Goal: Check status: Check status

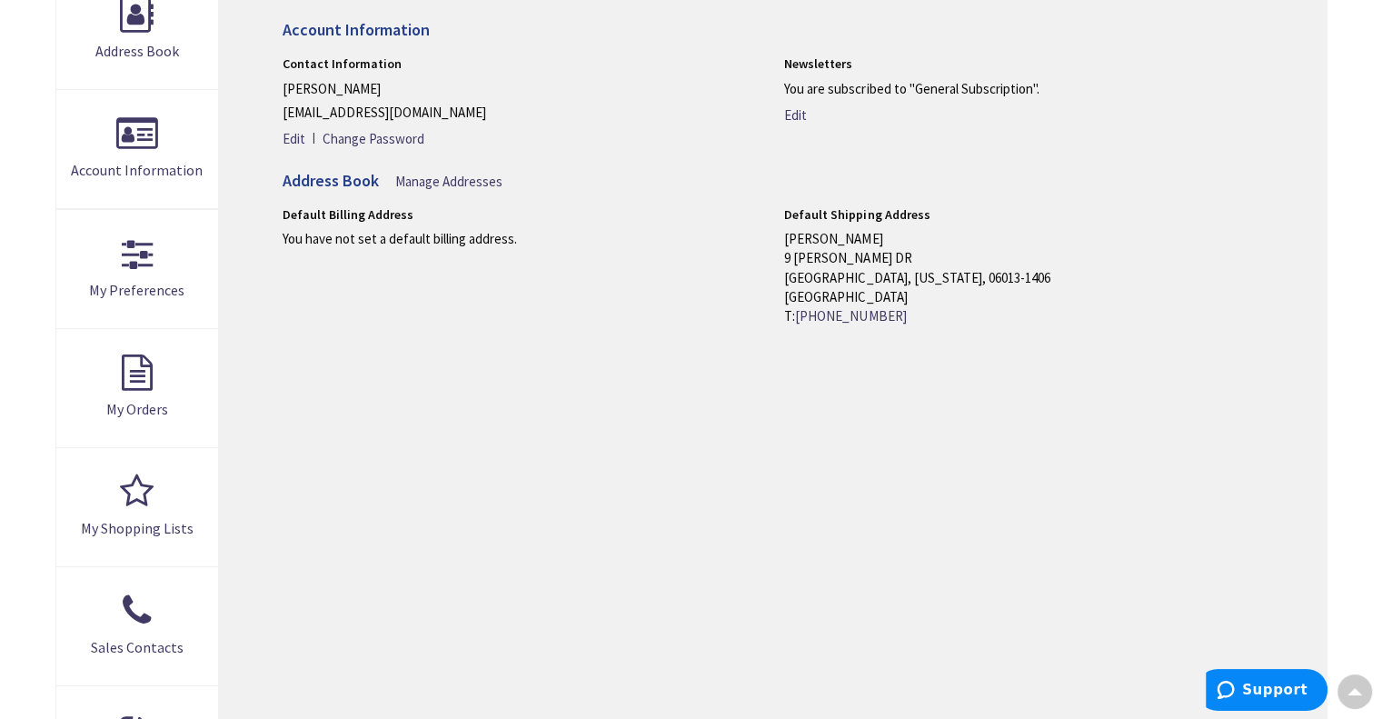
scroll to position [273, 0]
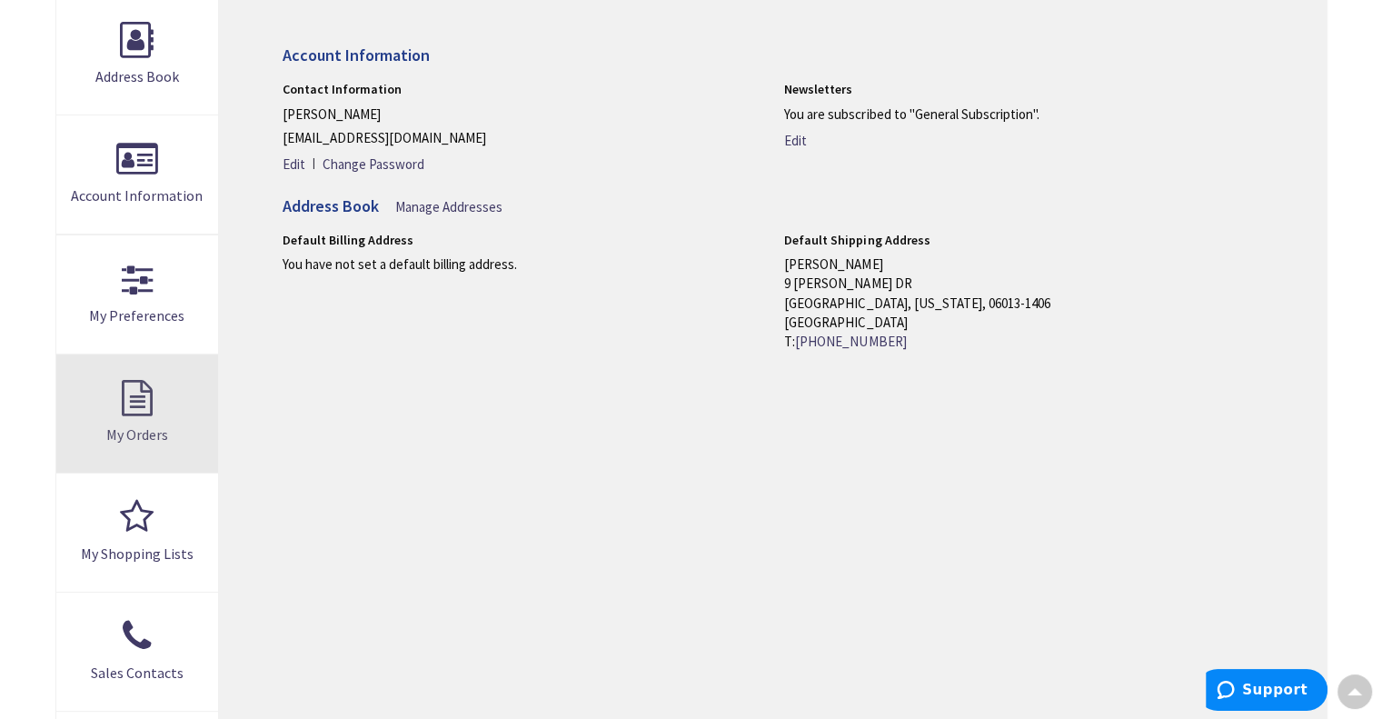
click at [128, 416] on link "My Orders" at bounding box center [137, 413] width 163 height 118
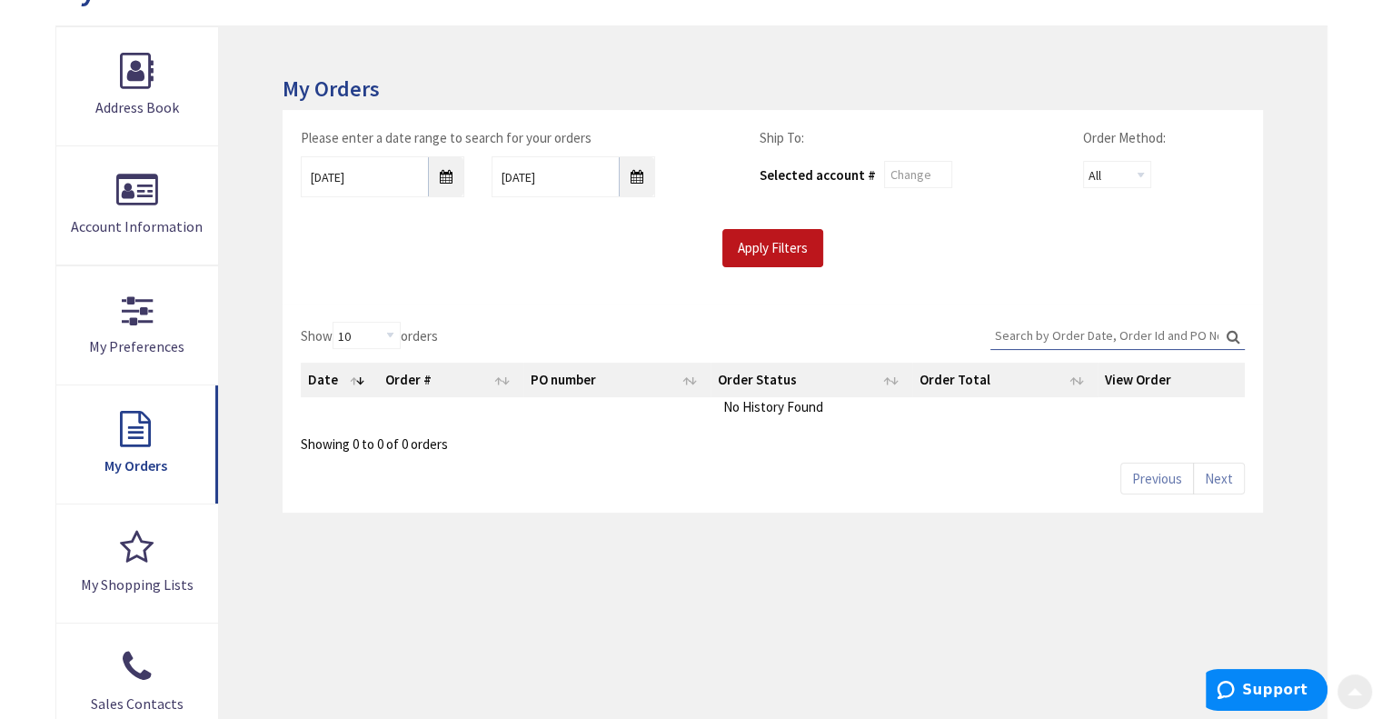
scroll to position [273, 0]
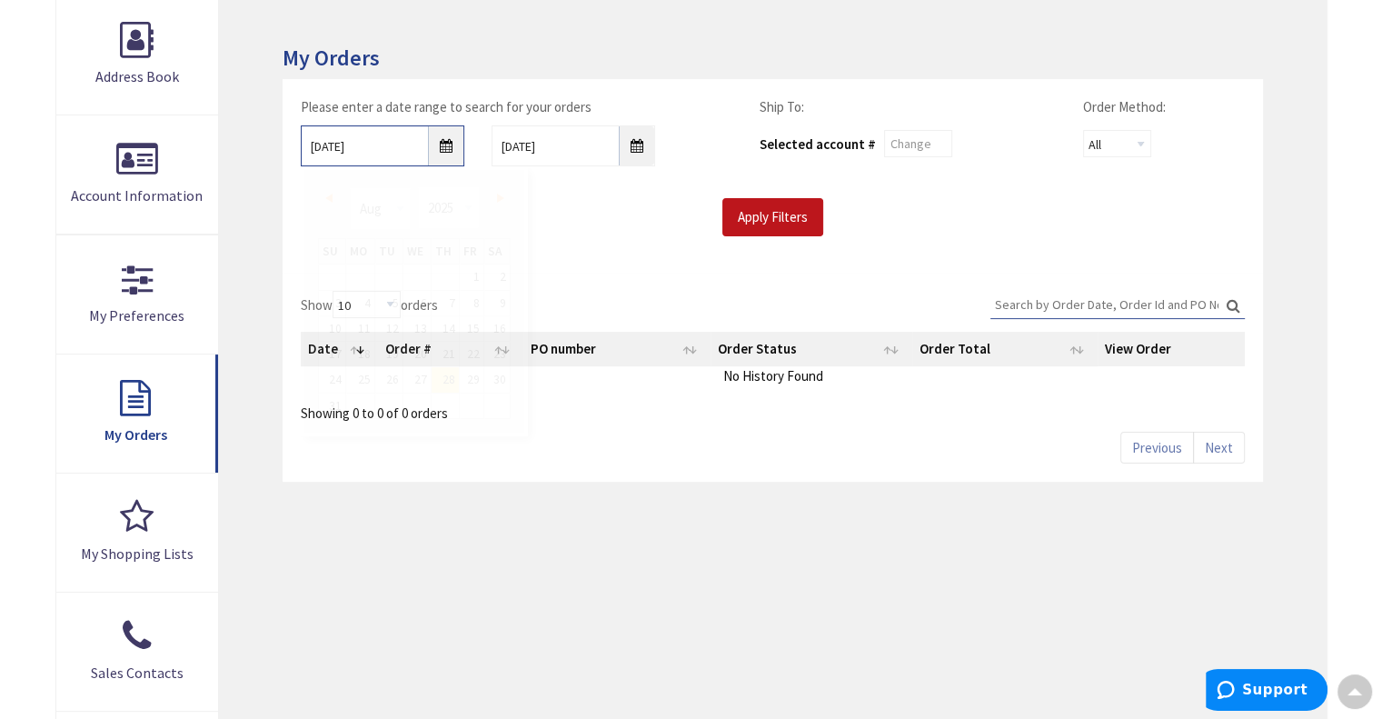
click at [452, 145] on input "8/28/2025" at bounding box center [383, 145] width 164 height 41
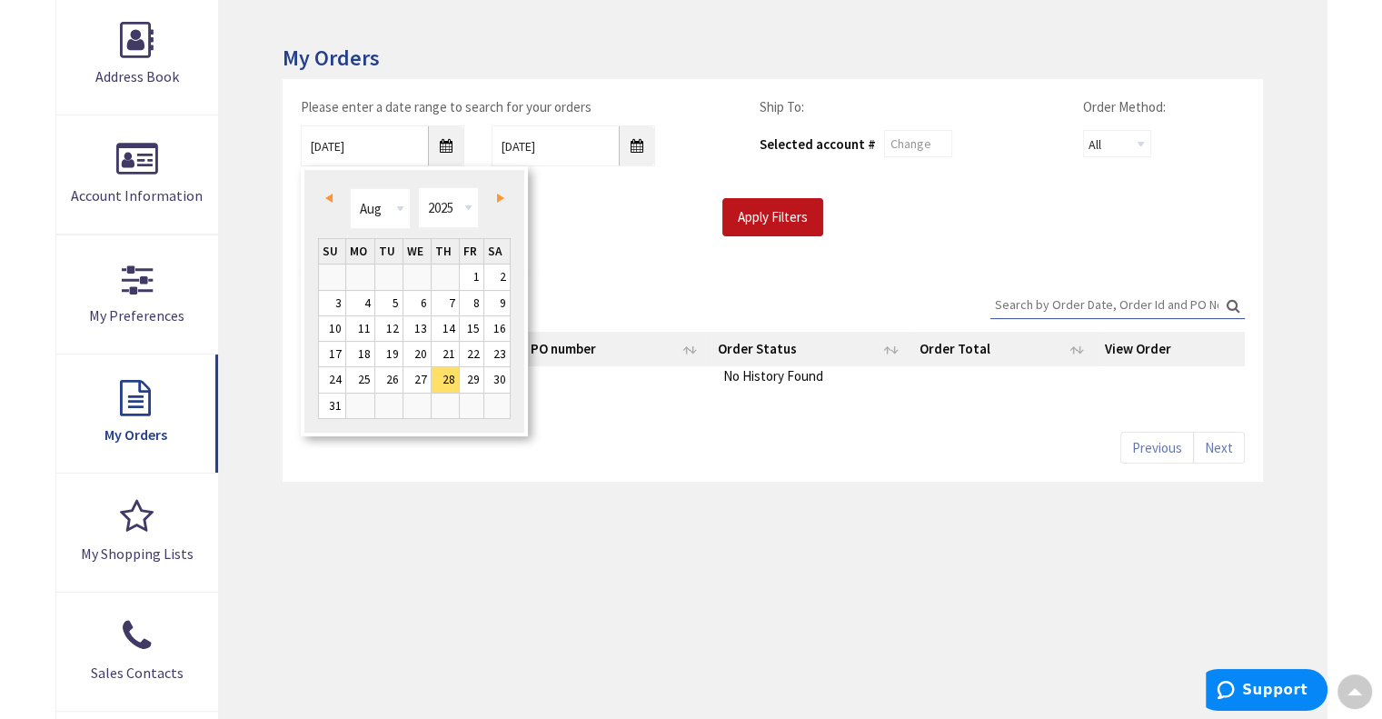
click at [332, 196] on link "Prev" at bounding box center [332, 197] width 25 height 25
click at [396, 277] on link "1" at bounding box center [388, 276] width 27 height 25
type input "07/01/2025"
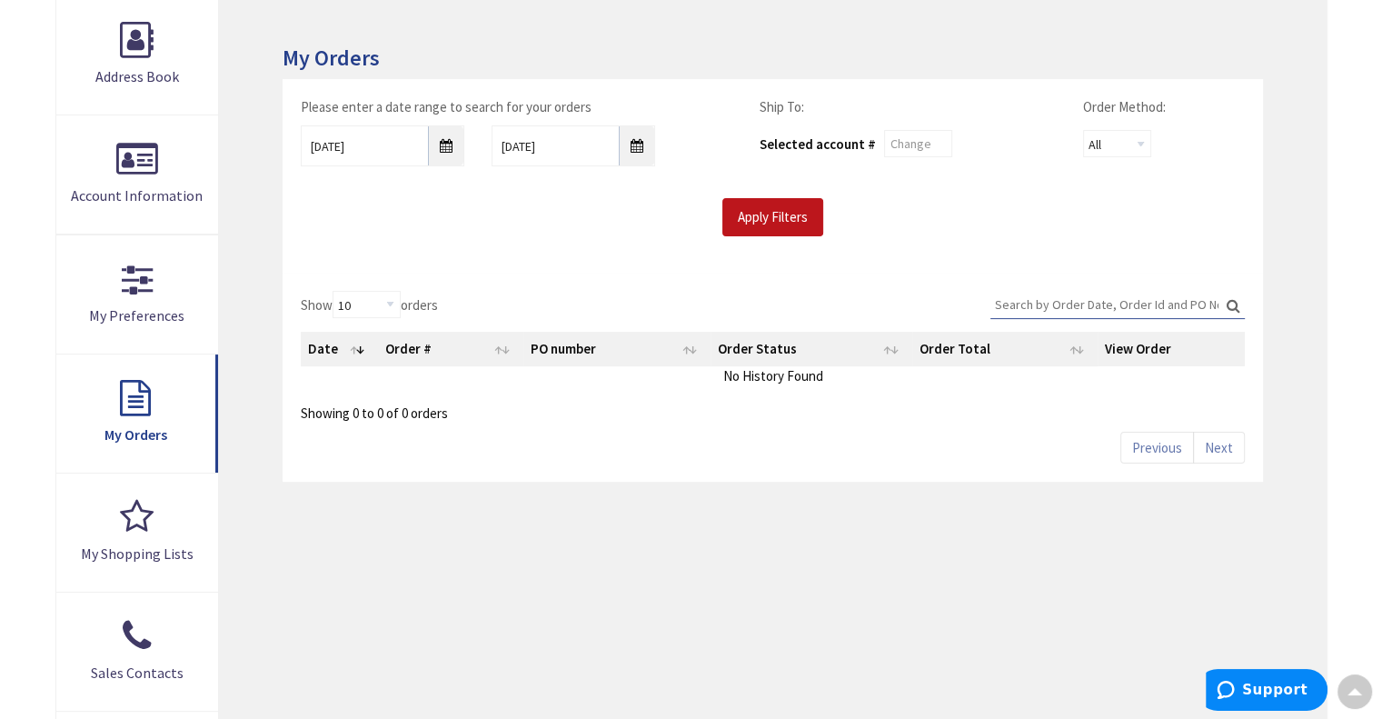
click at [1011, 308] on input "Search:" at bounding box center [1117, 304] width 254 height 27
type input "25-022"
click at [782, 218] on input "Apply Filters" at bounding box center [772, 217] width 101 height 38
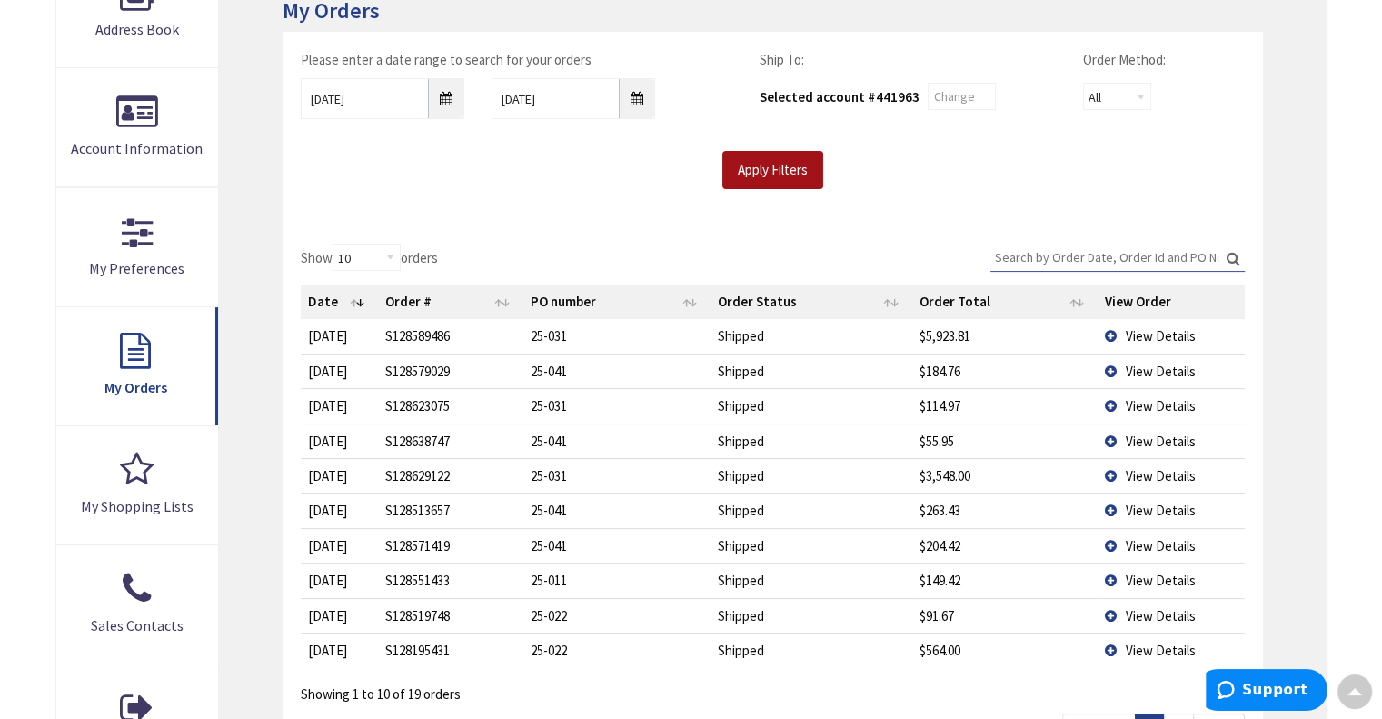
scroll to position [363, 0]
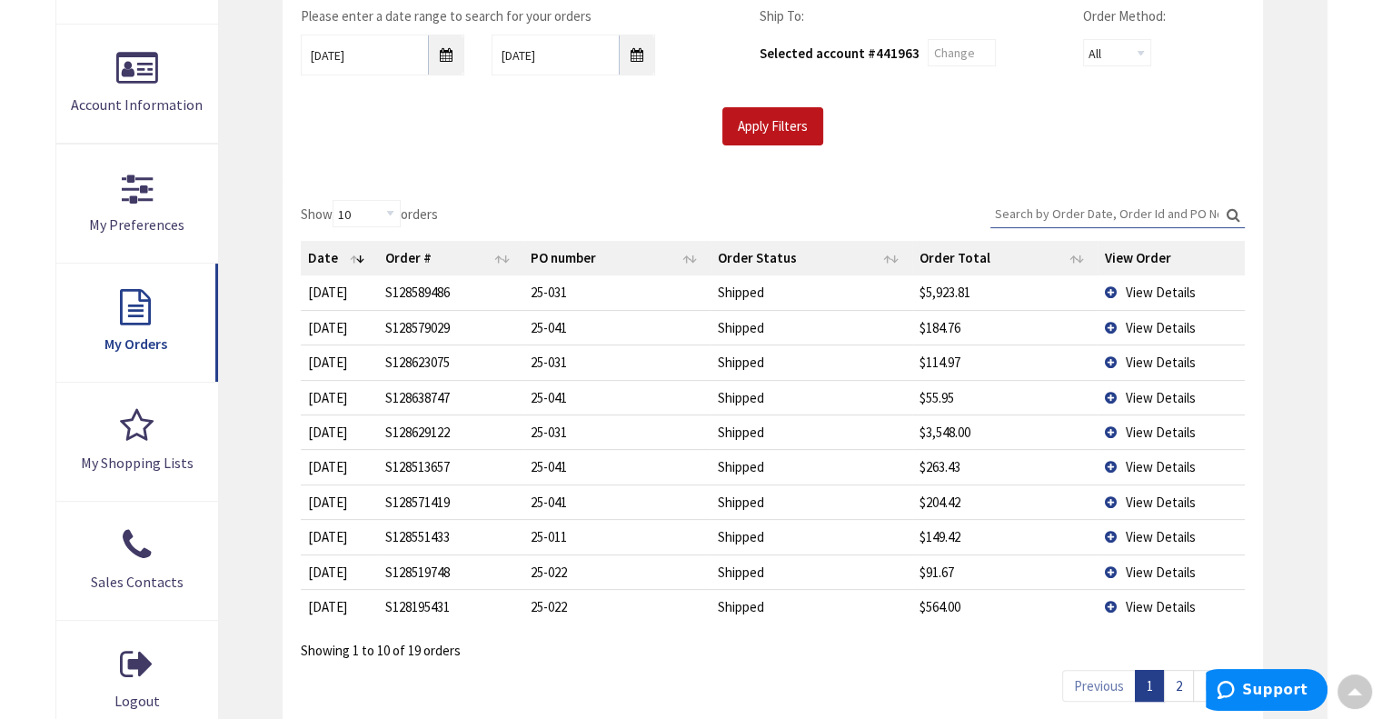
click at [1140, 566] on span "View Details" at bounding box center [1161, 571] width 70 height 17
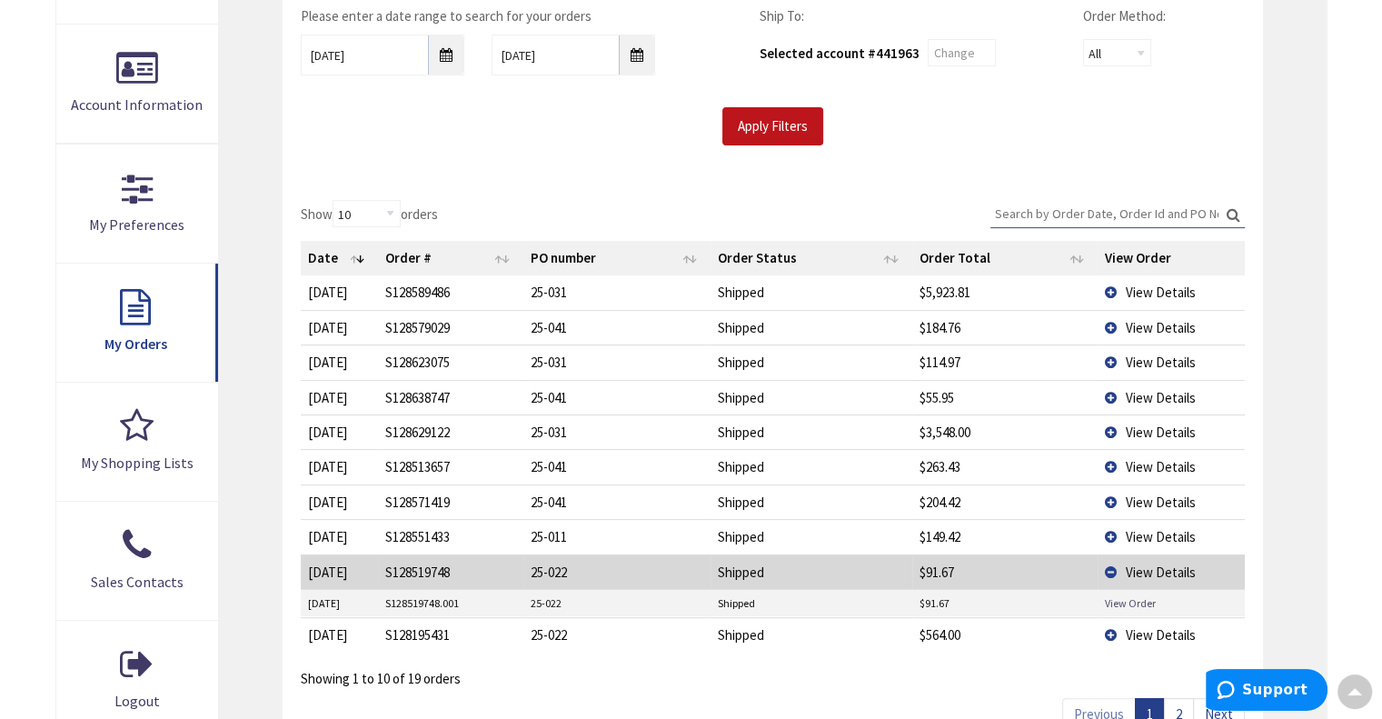
click at [1131, 595] on link "View Order" at bounding box center [1130, 602] width 51 height 15
click at [1149, 637] on span "View Details" at bounding box center [1161, 634] width 70 height 17
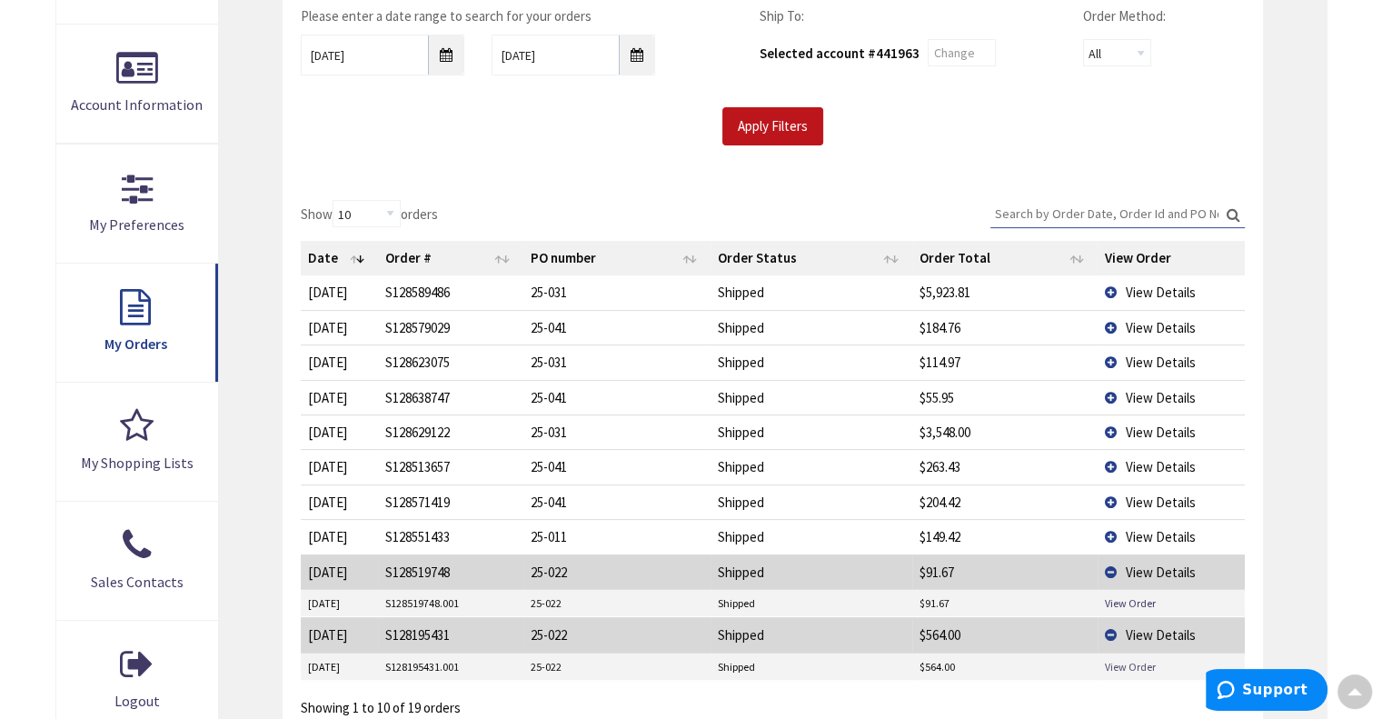
click at [1117, 665] on link "View Order" at bounding box center [1130, 666] width 51 height 15
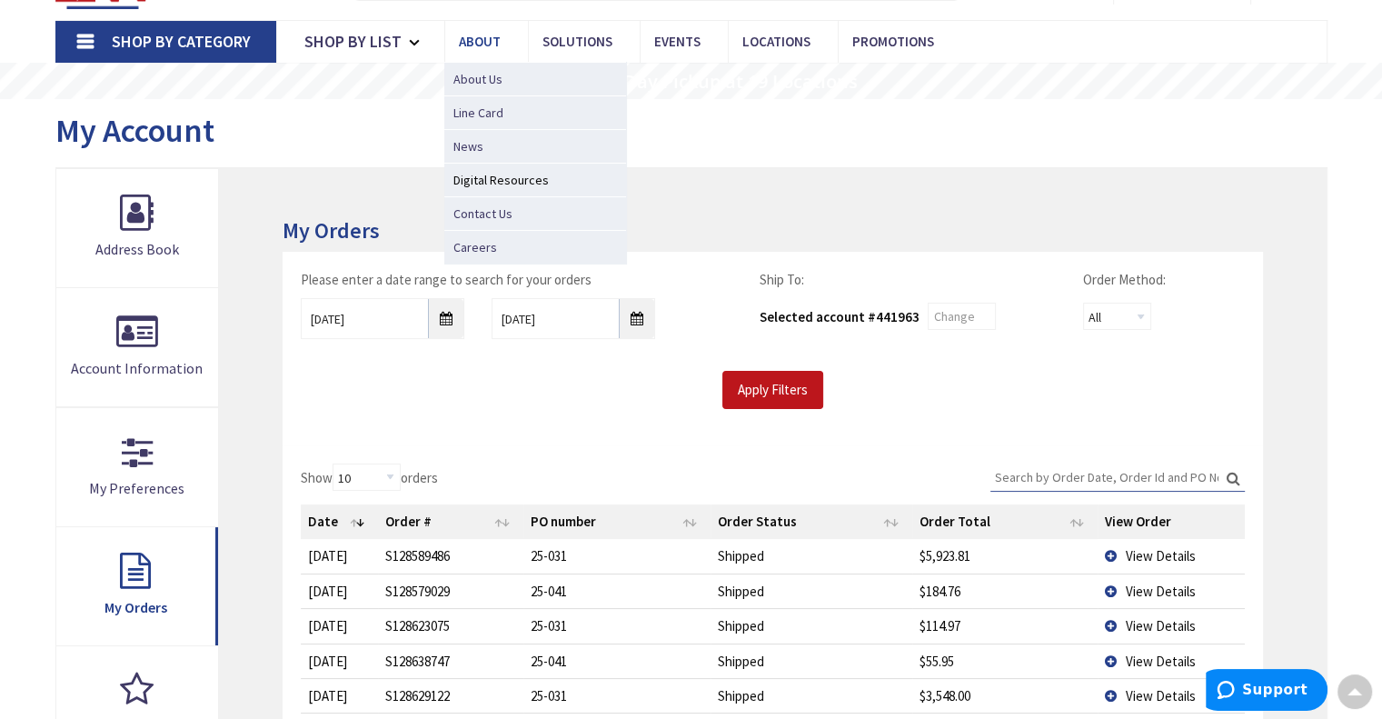
scroll to position [0, 0]
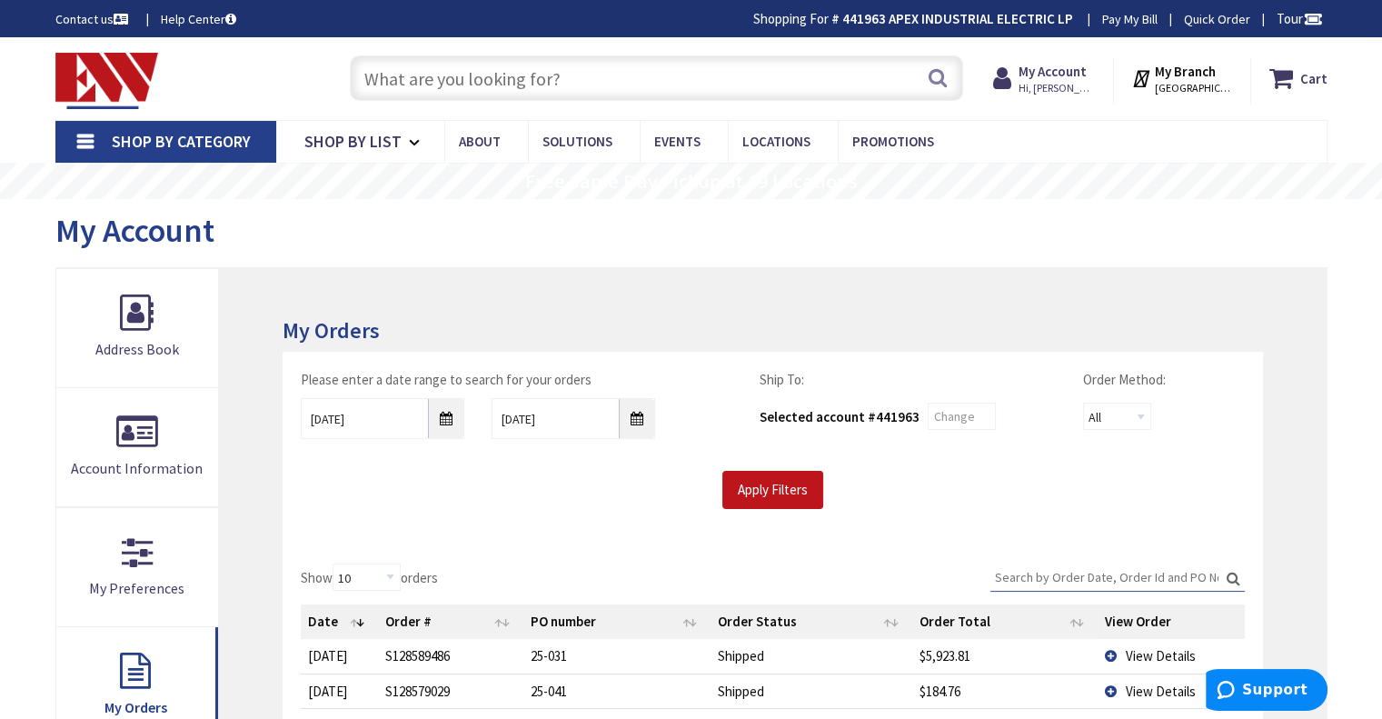
click at [470, 77] on input "text" at bounding box center [656, 77] width 613 height 45
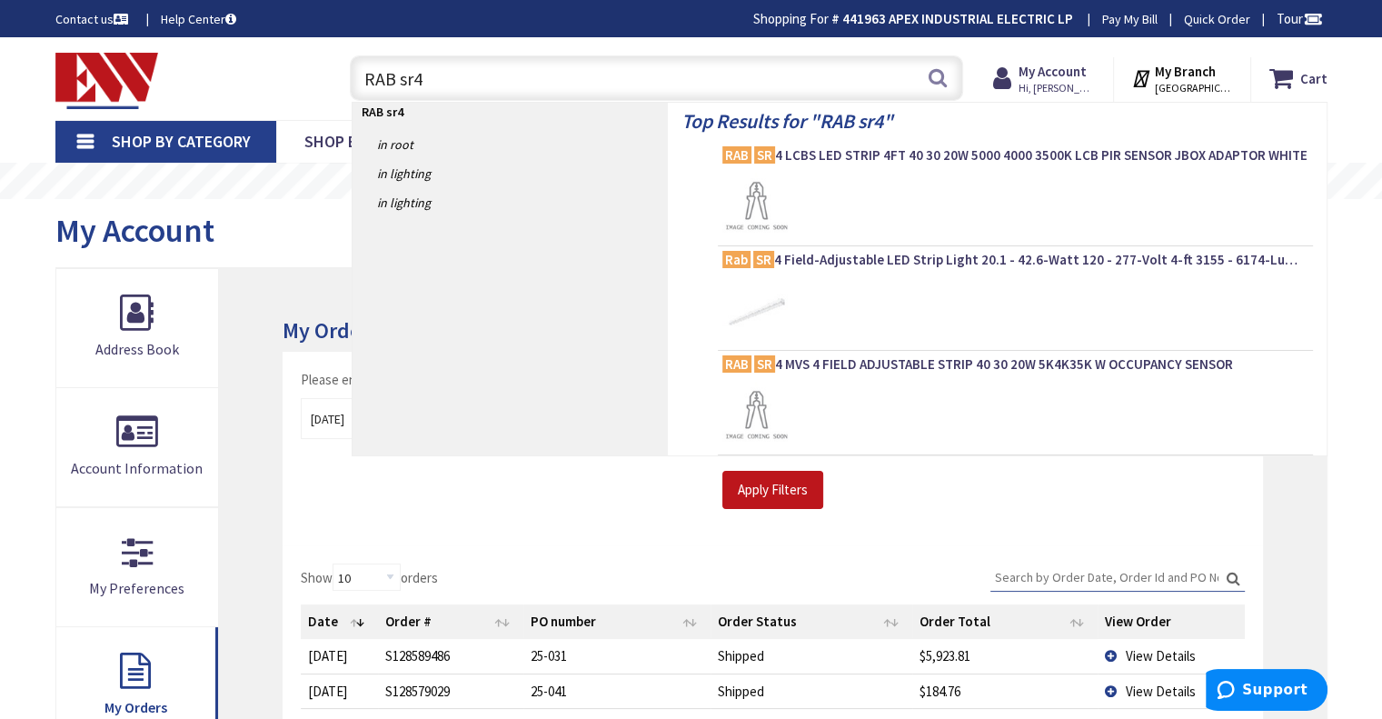
type input "RAB sr4h"
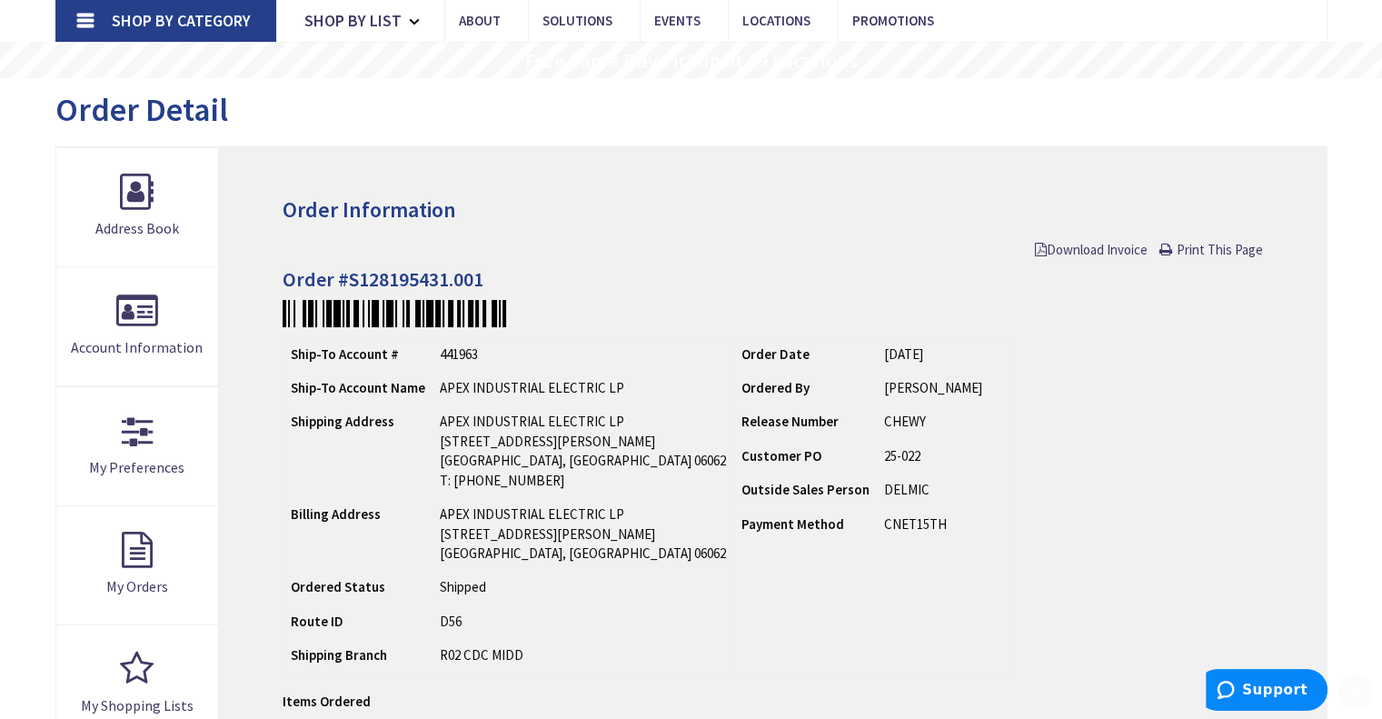
scroll to position [545, 0]
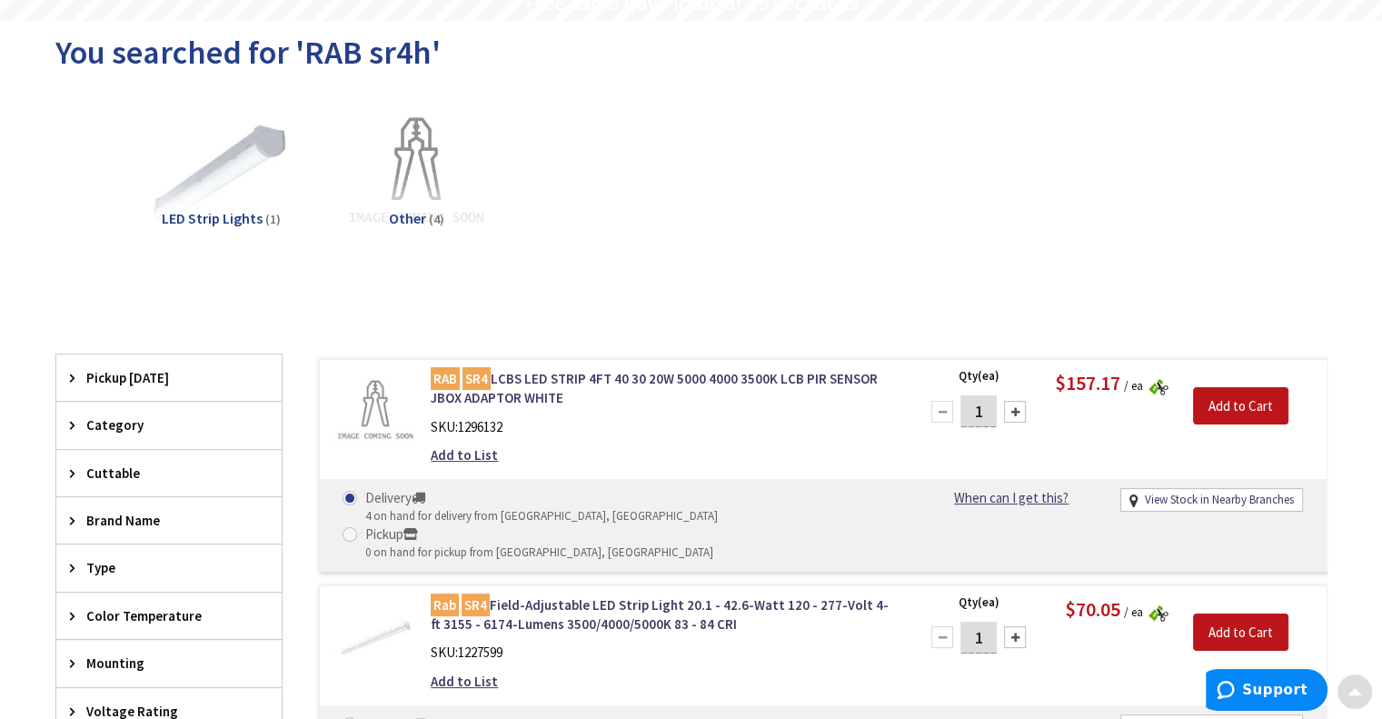
scroll to position [182, 0]
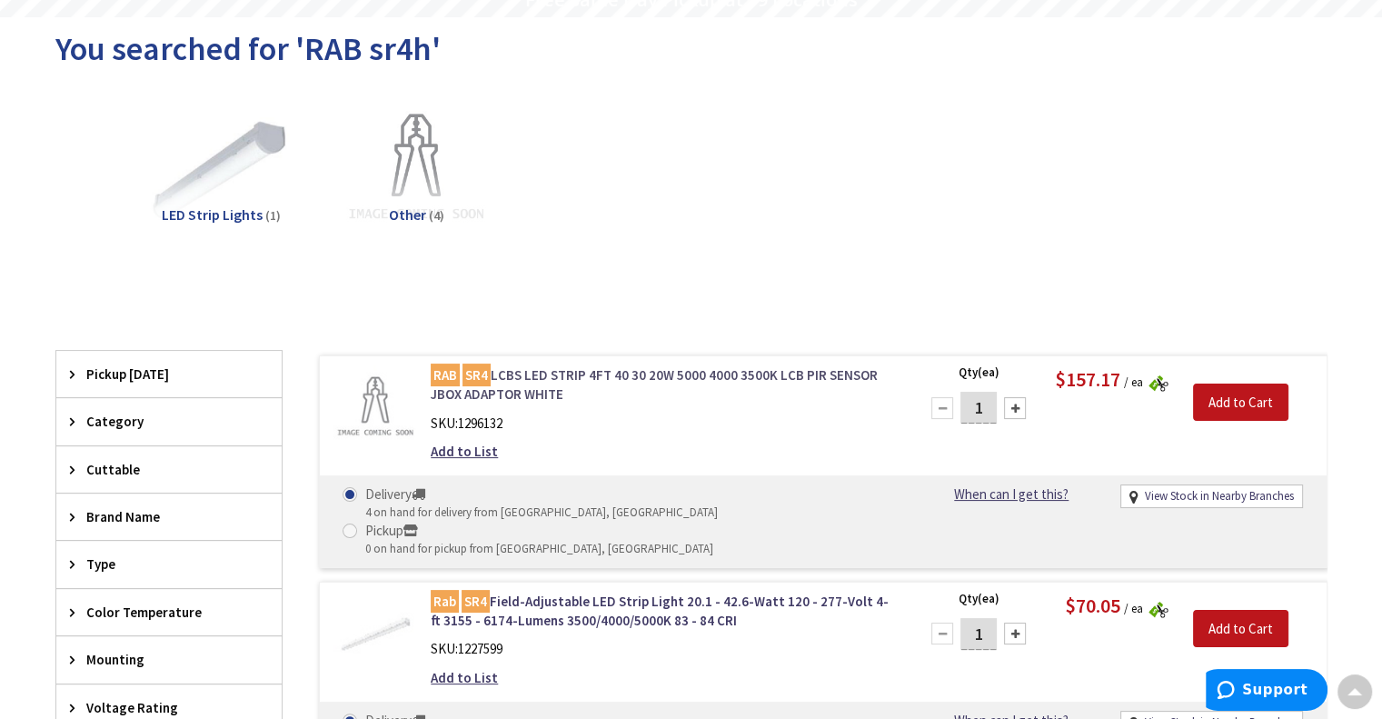
click at [552, 373] on link "RAB SR4 LCBS LED STRIP 4FT 40 30 20W 5000 4000 3500K LCB PIR SENSOR JBOX ADAPTO…" at bounding box center [662, 384] width 463 height 39
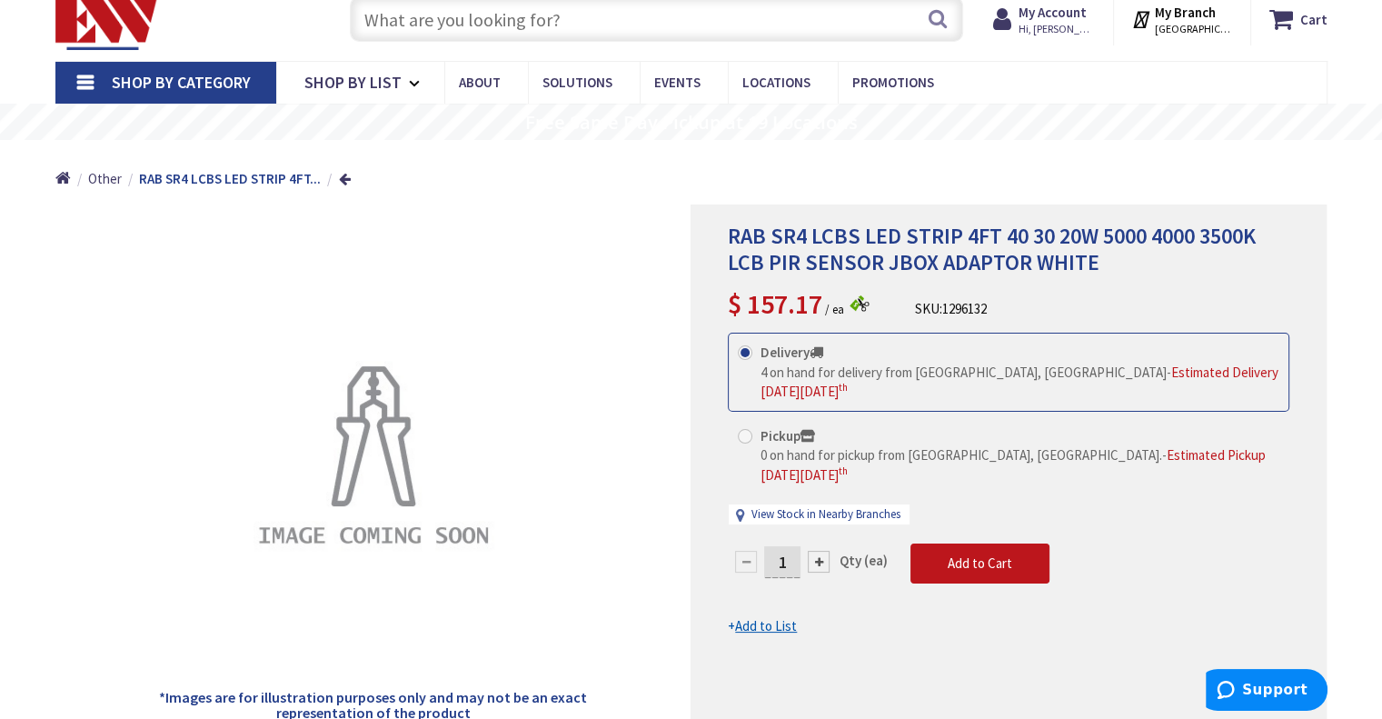
scroll to position [91, 0]
